Goal: Browse casually

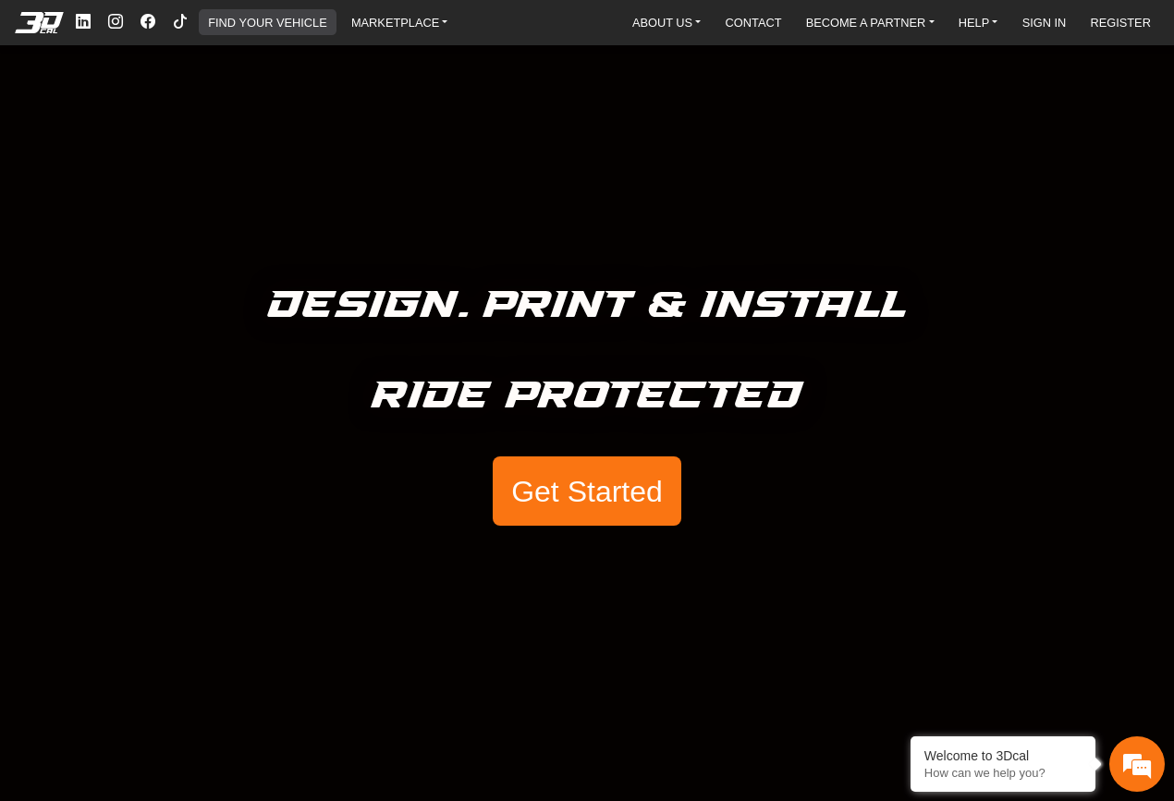
click at [306, 24] on link "FIND YOUR VEHICLE" at bounding box center [267, 22] width 133 height 26
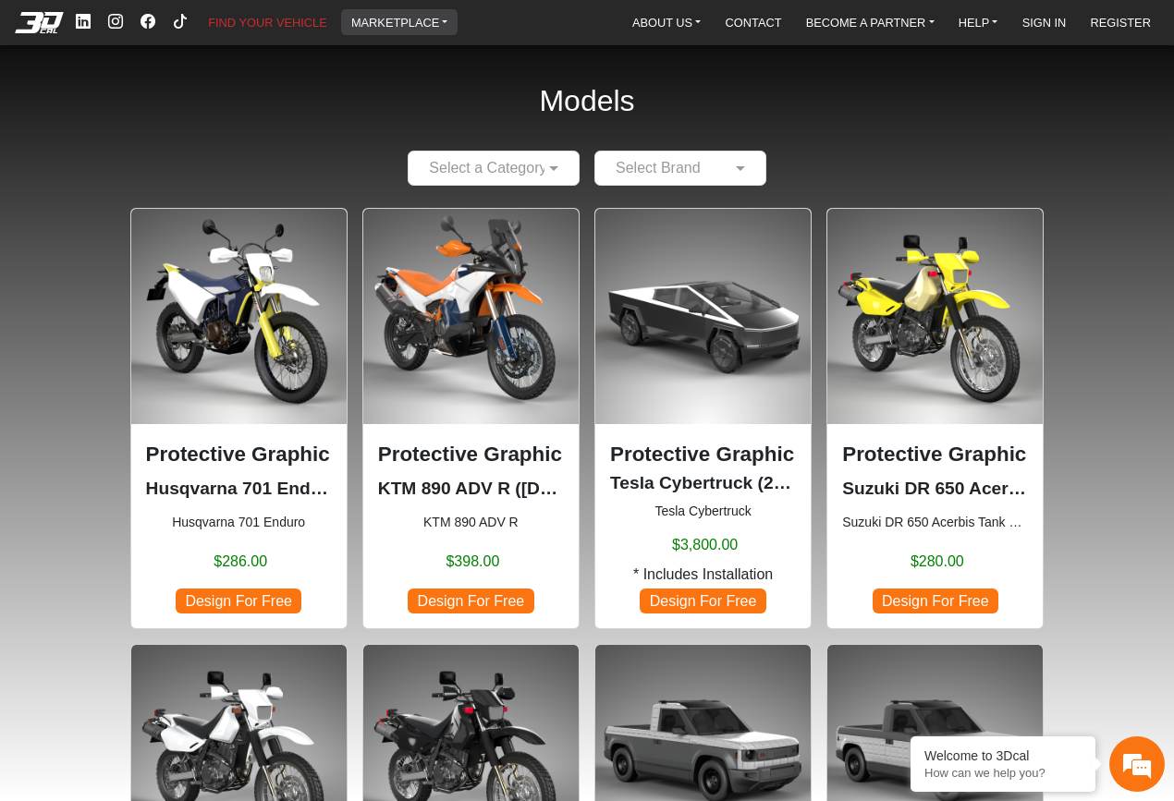
click at [419, 18] on link "MARKETPLACE" at bounding box center [400, 22] width 112 height 26
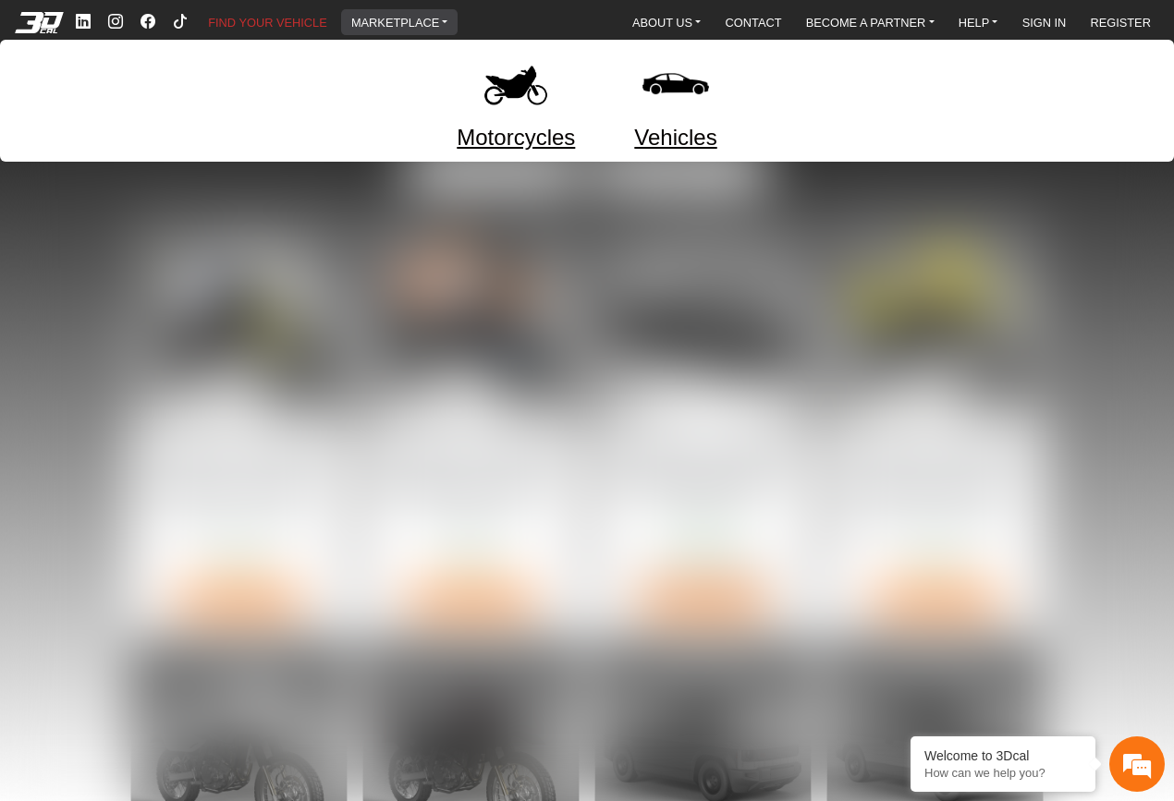
click at [526, 121] on link "Motorcycles" at bounding box center [515, 137] width 118 height 33
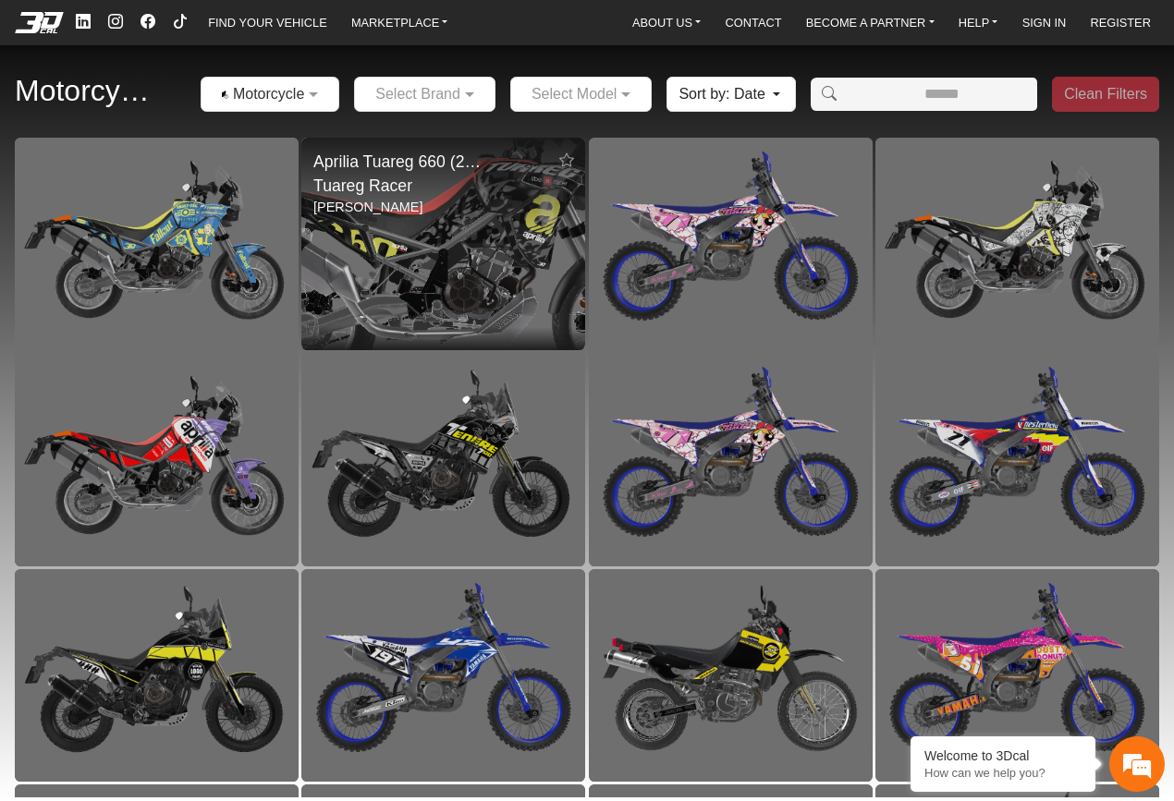
click at [514, 264] on img at bounding box center [443, 244] width 567 height 426
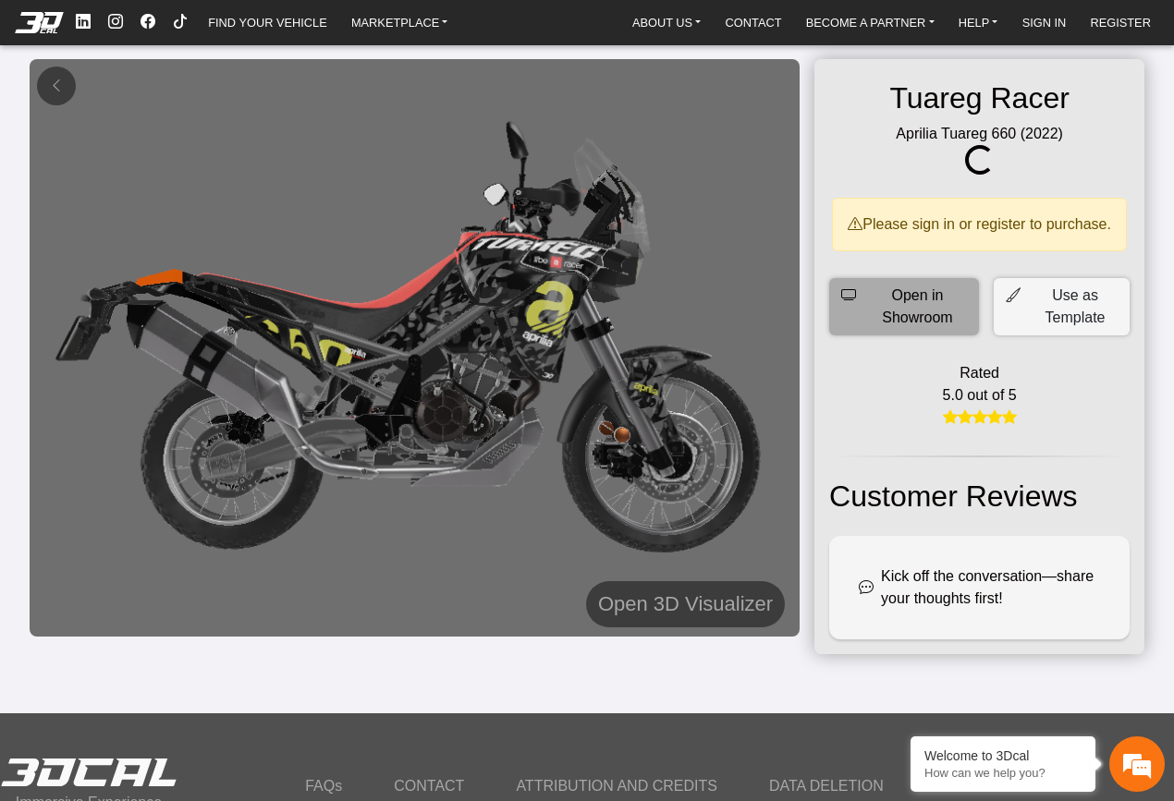
click at [898, 323] on span "Open in Showroom" at bounding box center [917, 307] width 99 height 44
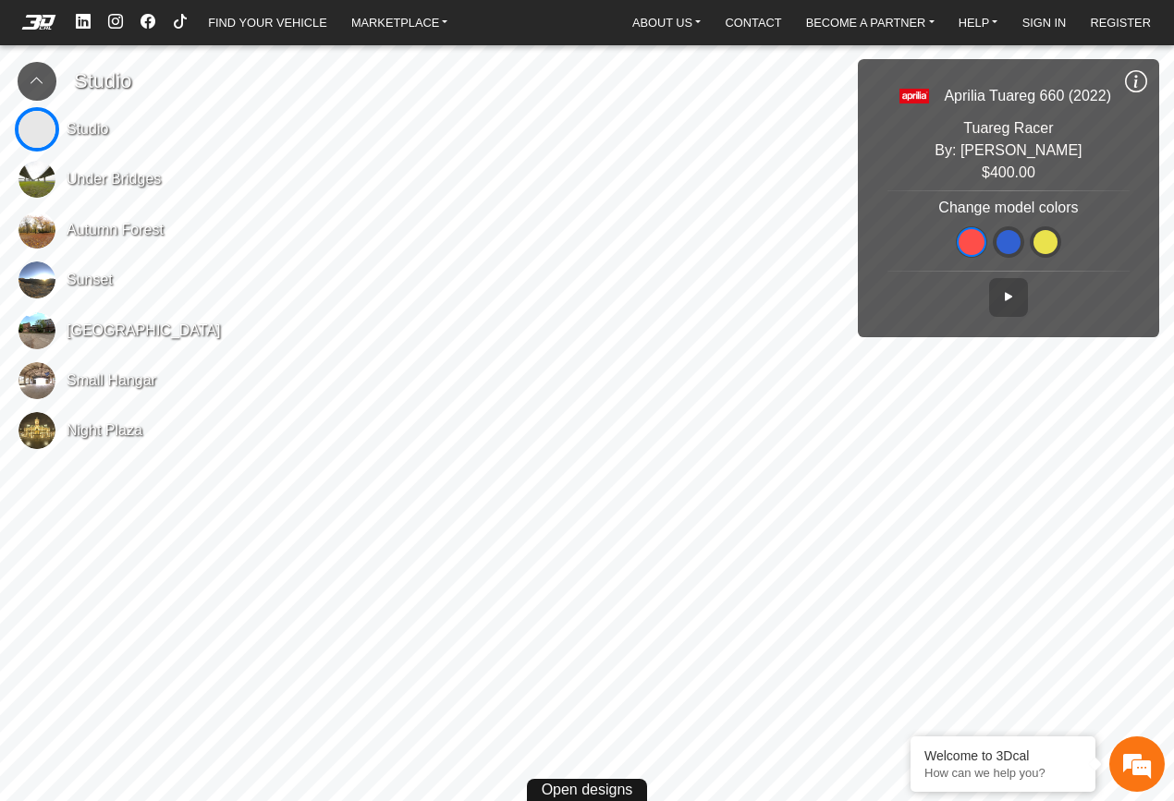
click at [36, 246] on img at bounding box center [36, 230] width 37 height 37
click at [1021, 298] on button at bounding box center [1008, 297] width 39 height 39
click at [1007, 300] on icon at bounding box center [1008, 297] width 15 height 16
click at [1014, 307] on button at bounding box center [1008, 297] width 39 height 39
click at [1016, 307] on button at bounding box center [1008, 297] width 39 height 39
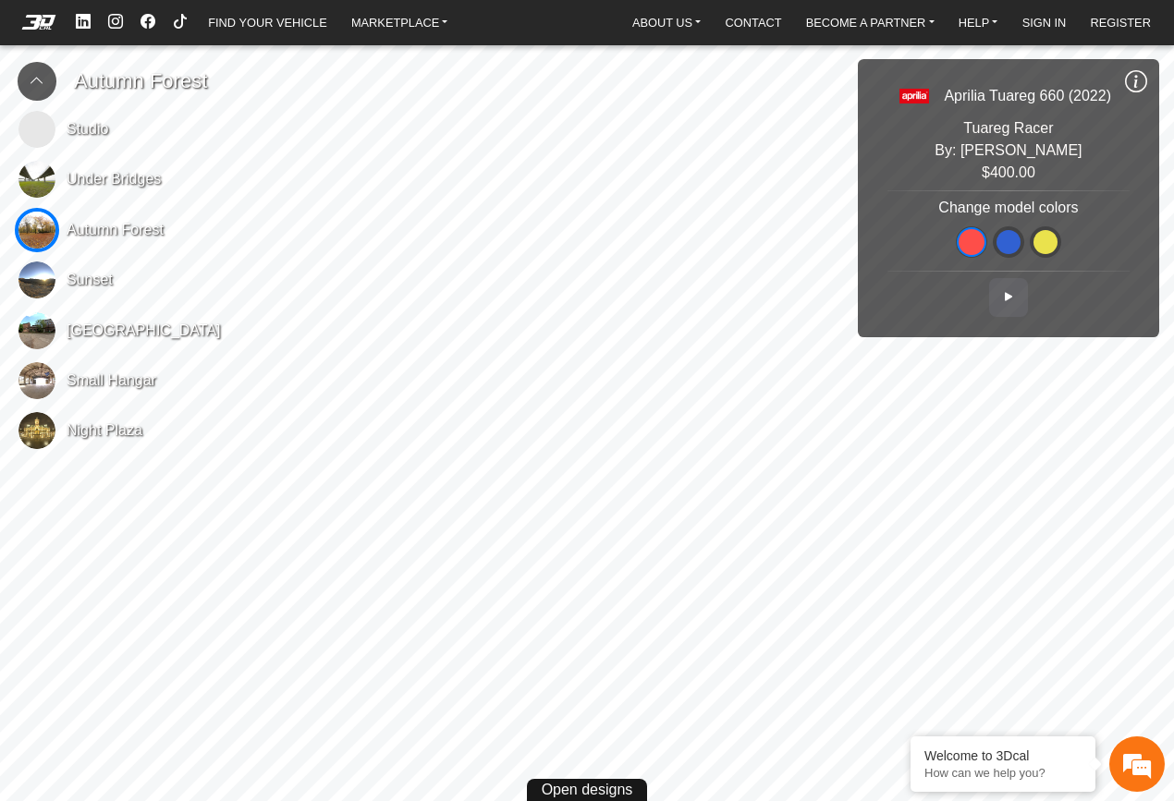
click at [1013, 297] on icon at bounding box center [1008, 297] width 15 height 16
click at [1015, 297] on icon at bounding box center [1008, 297] width 15 height 16
click at [1016, 296] on button at bounding box center [1008, 297] width 39 height 39
